Goal: Go to known website: Go to known website

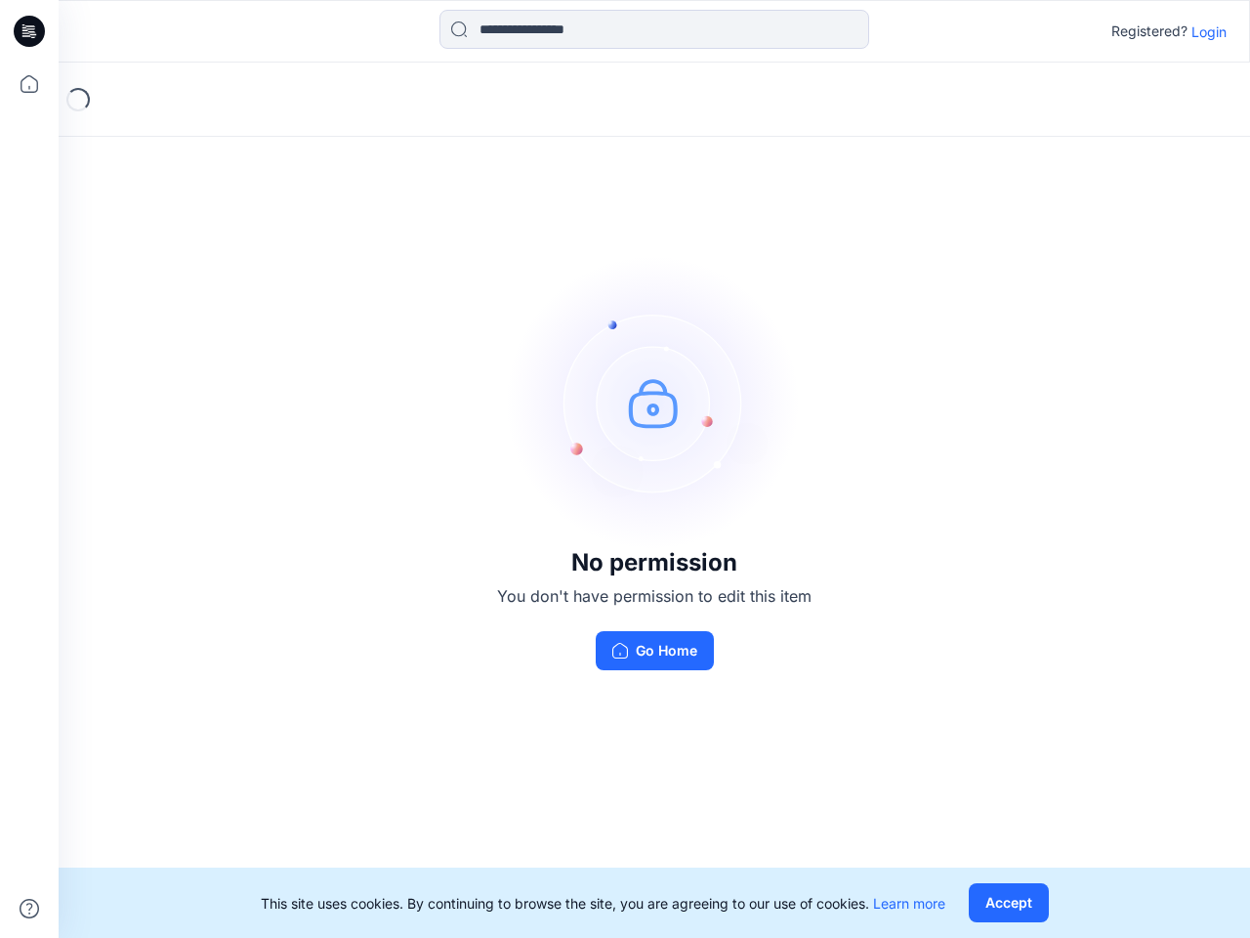
click at [625, 469] on img at bounding box center [654, 402] width 293 height 293
click at [30, 31] on icon at bounding box center [32, 31] width 8 height 1
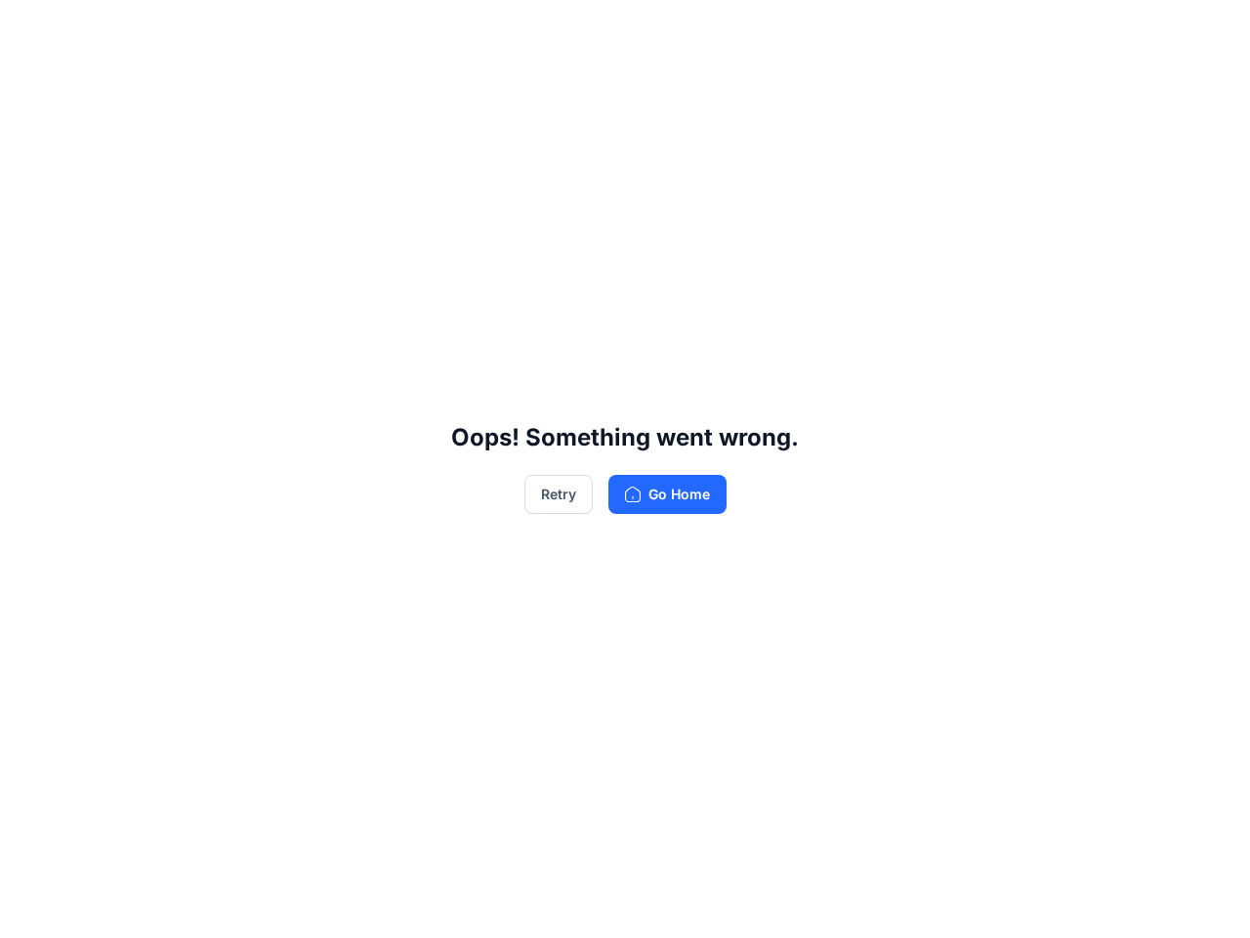
click at [29, 84] on div "Oops! Something went wrong. Retry Go Home" at bounding box center [625, 469] width 1250 height 938
click at [29, 909] on div "Oops! Something went wrong. Retry Go Home" at bounding box center [625, 469] width 1250 height 938
click at [655, 29] on div "Oops! Something went wrong. Retry Go Home" at bounding box center [625, 469] width 1250 height 938
click at [1209, 31] on div "Oops! Something went wrong. Retry Go Home" at bounding box center [625, 469] width 1250 height 938
click at [1008, 903] on div "Oops! Something went wrong. Retry Go Home" at bounding box center [625, 469] width 1250 height 938
